Goal: Task Accomplishment & Management: Use online tool/utility

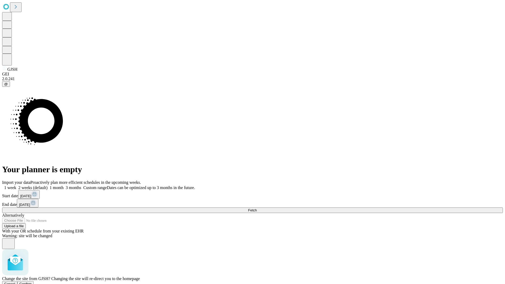
click at [32, 282] on span "Confirm" at bounding box center [25, 284] width 12 height 4
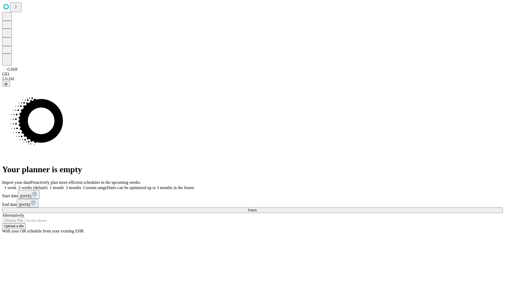
click at [16, 185] on label "1 week" at bounding box center [9, 187] width 14 height 4
click at [257, 208] on span "Fetch" at bounding box center [252, 210] width 9 height 4
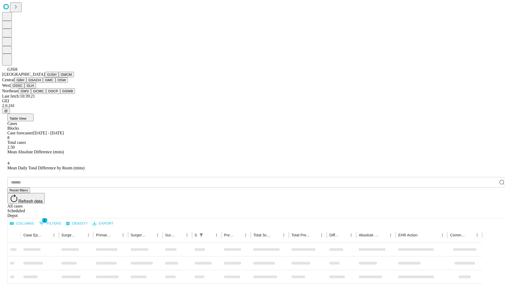
click at [59, 77] on button "GMCM" at bounding box center [66, 75] width 15 height 6
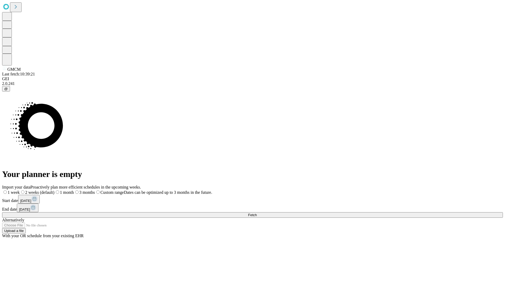
click at [20, 190] on label "1 week" at bounding box center [11, 192] width 18 height 4
click at [257, 213] on span "Fetch" at bounding box center [252, 215] width 9 height 4
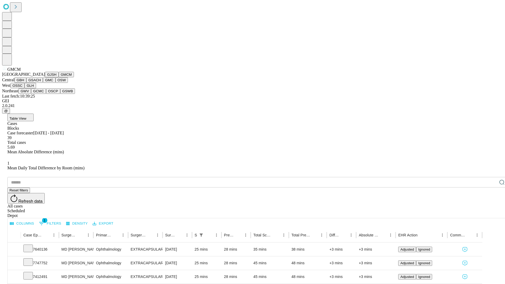
click at [26, 83] on button "GBH" at bounding box center [20, 80] width 12 height 6
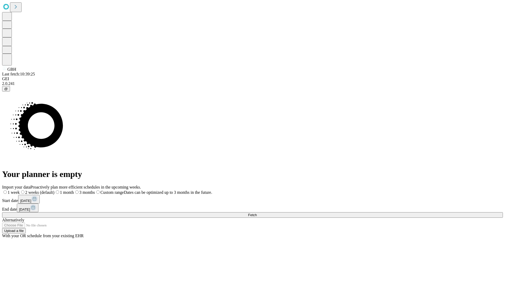
click at [20, 190] on label "1 week" at bounding box center [11, 192] width 18 height 4
click at [257, 213] on span "Fetch" at bounding box center [252, 215] width 9 height 4
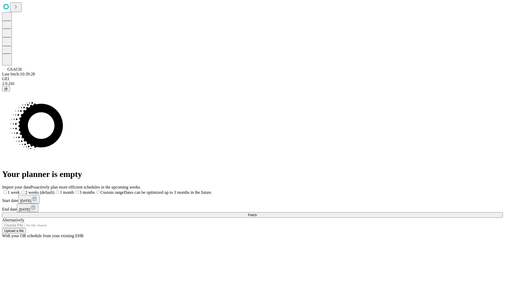
click at [20, 190] on label "1 week" at bounding box center [11, 192] width 18 height 4
click at [257, 213] on span "Fetch" at bounding box center [252, 215] width 9 height 4
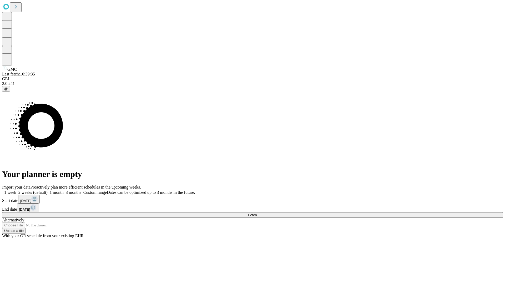
click at [16, 190] on label "1 week" at bounding box center [9, 192] width 14 height 4
click at [257, 213] on span "Fetch" at bounding box center [252, 215] width 9 height 4
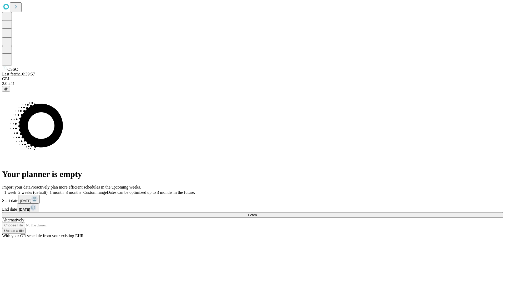
click at [16, 190] on label "1 week" at bounding box center [9, 192] width 14 height 4
click at [257, 213] on span "Fetch" at bounding box center [252, 215] width 9 height 4
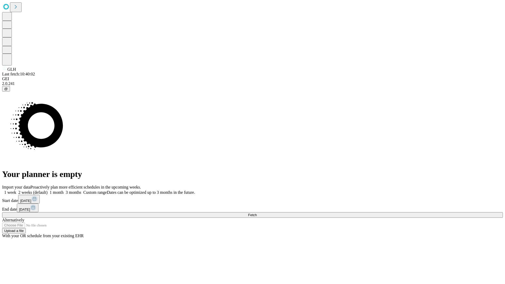
click at [16, 190] on label "1 week" at bounding box center [9, 192] width 14 height 4
click at [257, 213] on span "Fetch" at bounding box center [252, 215] width 9 height 4
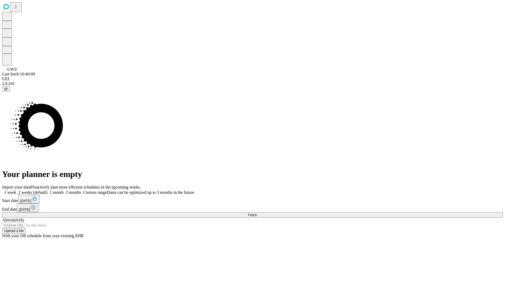
click at [16, 190] on label "1 week" at bounding box center [9, 192] width 14 height 4
click at [257, 213] on span "Fetch" at bounding box center [252, 215] width 9 height 4
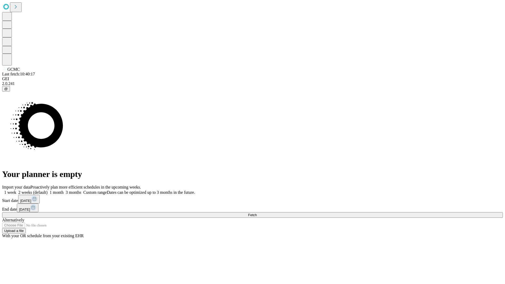
click at [16, 190] on label "1 week" at bounding box center [9, 192] width 14 height 4
click at [257, 213] on span "Fetch" at bounding box center [252, 215] width 9 height 4
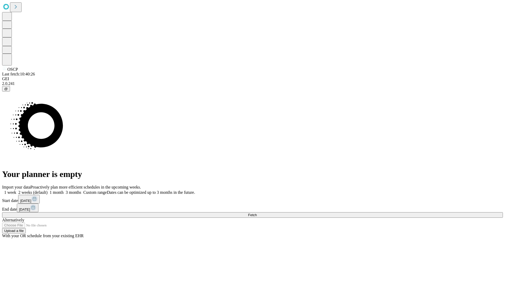
click at [16, 190] on label "1 week" at bounding box center [9, 192] width 14 height 4
click at [257, 213] on span "Fetch" at bounding box center [252, 215] width 9 height 4
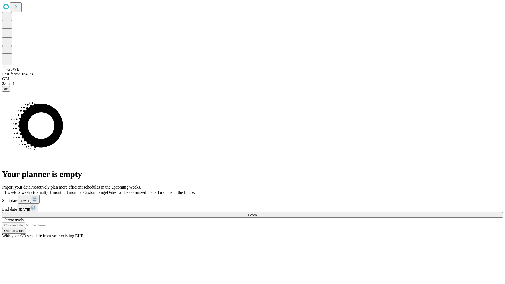
click at [257, 213] on span "Fetch" at bounding box center [252, 215] width 9 height 4
